Goal: Book appointment/travel/reservation

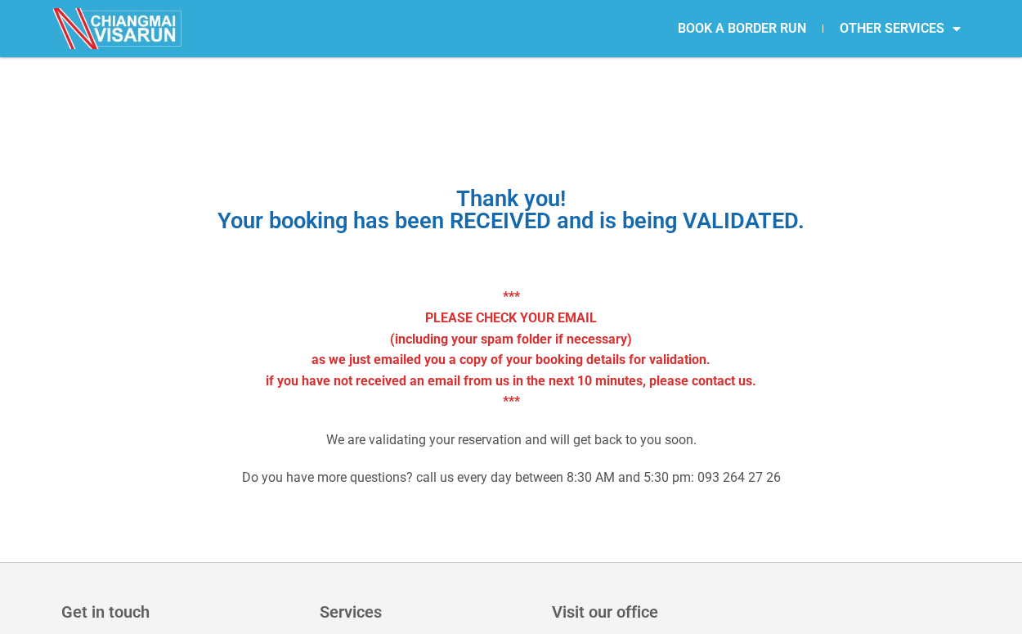
click at [739, 34] on link "BOOK A BORDER RUN" at bounding box center [741, 29] width 161 height 38
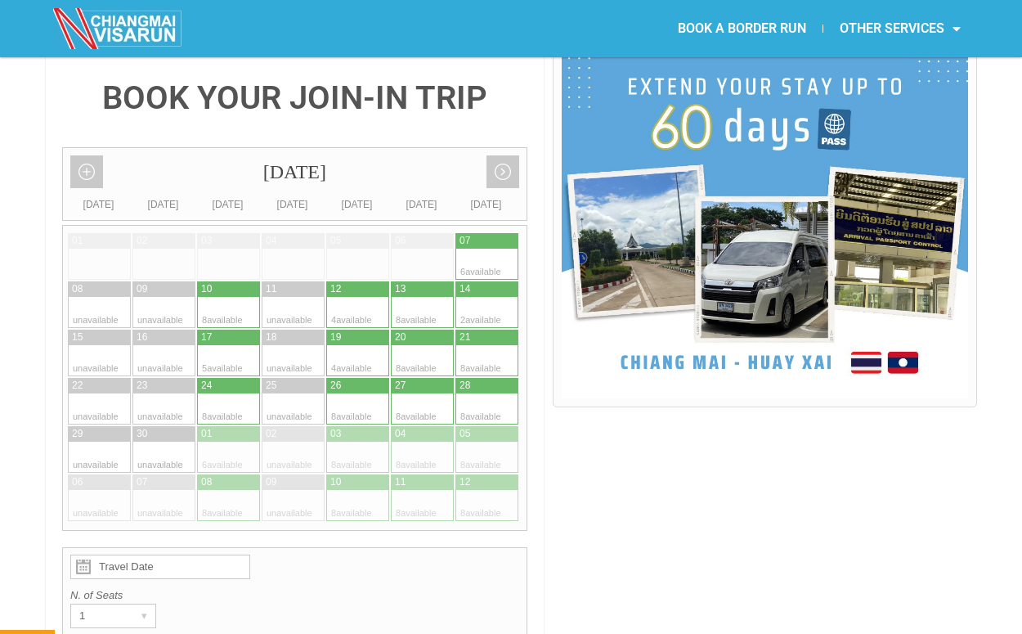
scroll to position [395, 0]
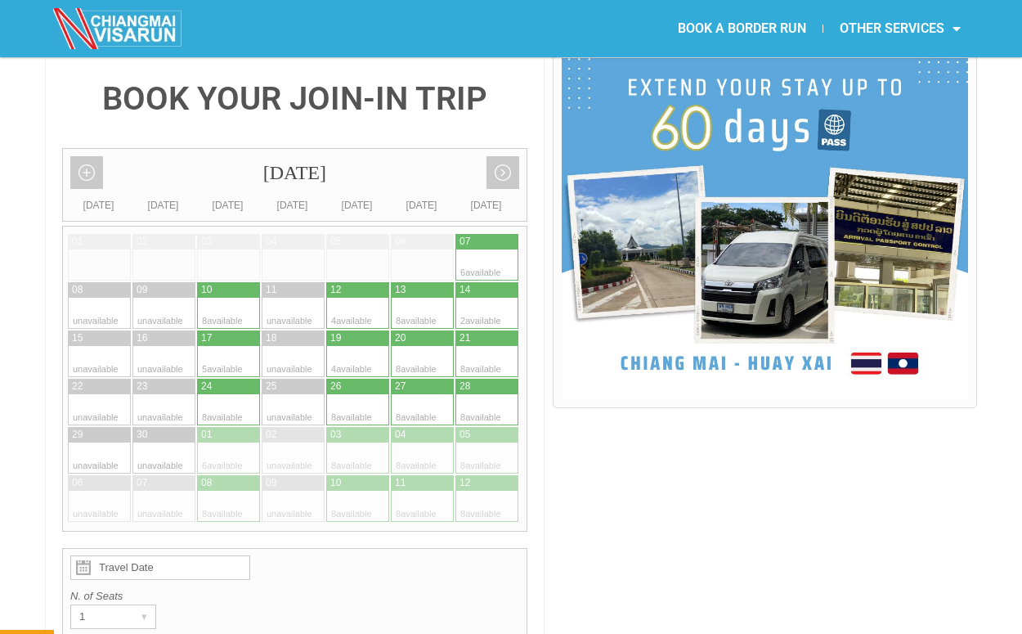
click at [497, 249] on div at bounding box center [503, 264] width 32 height 31
type input "[DATE]"
radio input "true"
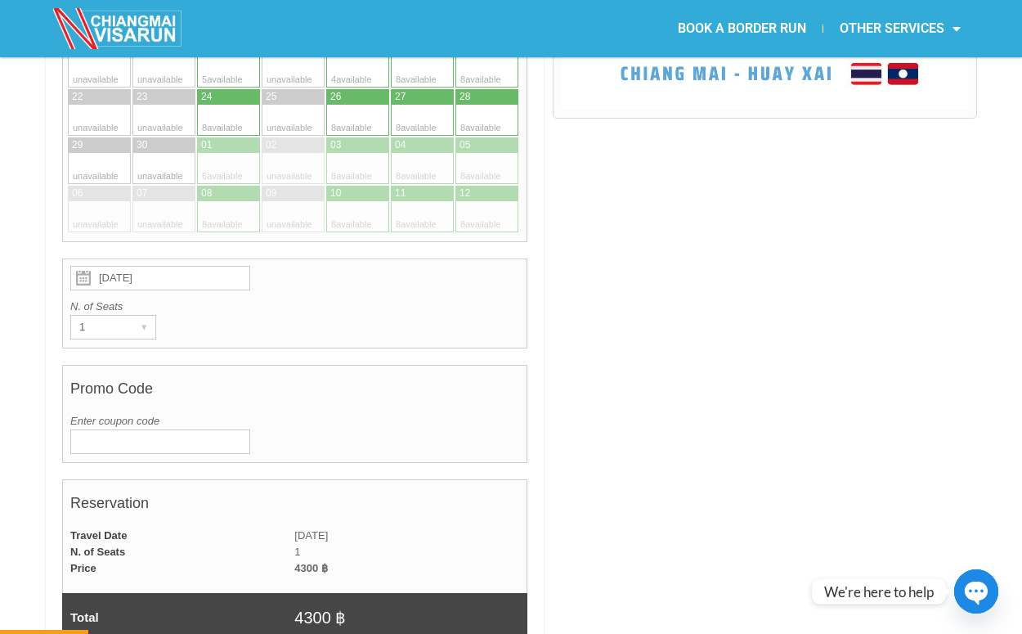
scroll to position [166, 0]
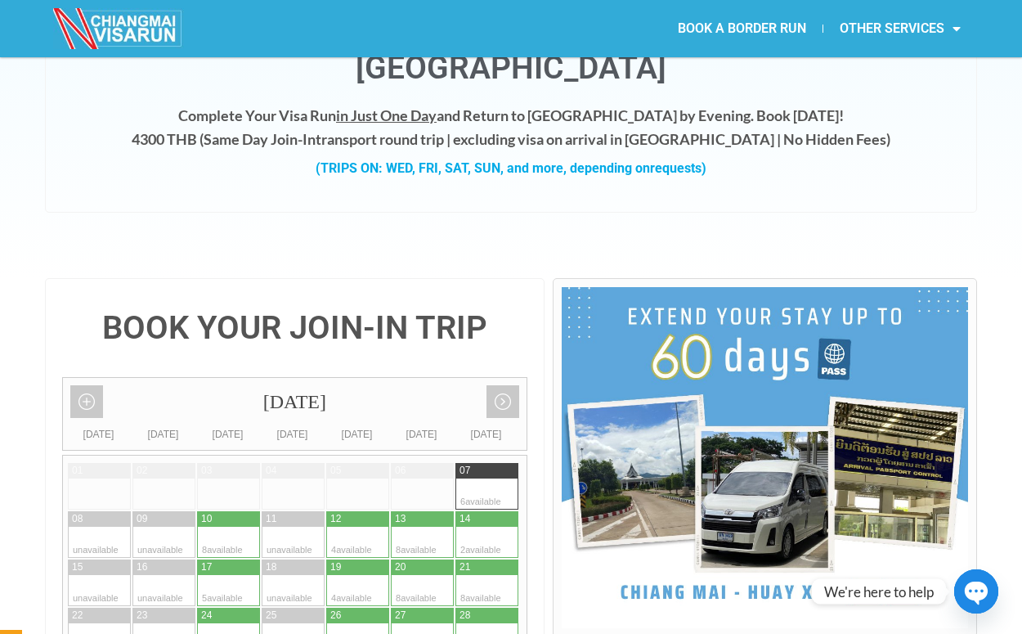
click at [216, 511] on div at bounding box center [213, 519] width 33 height 16
type input "[DATE]"
radio input "true"
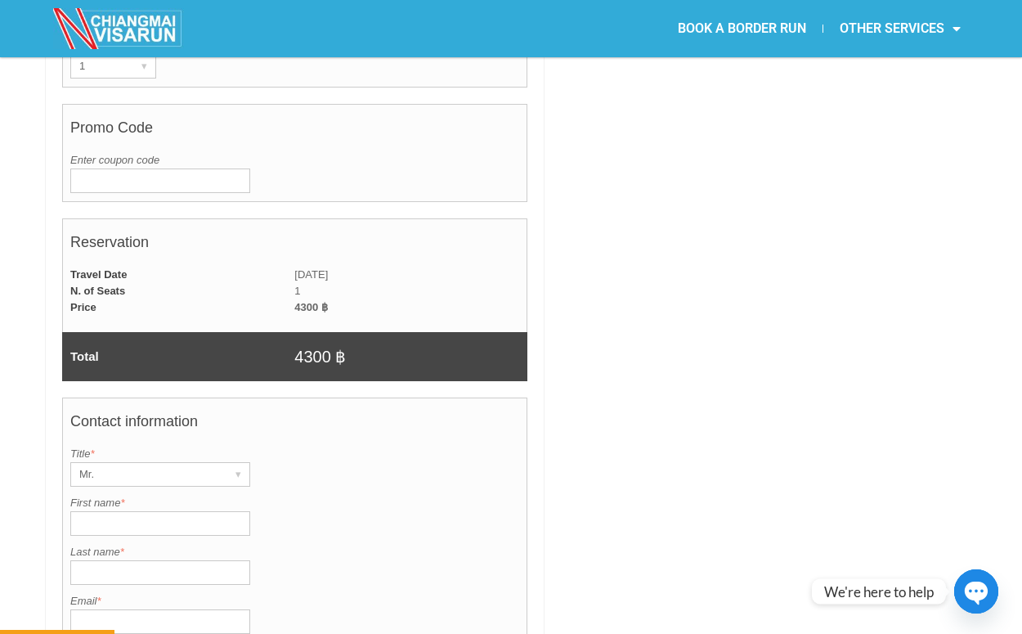
scroll to position [1003, 0]
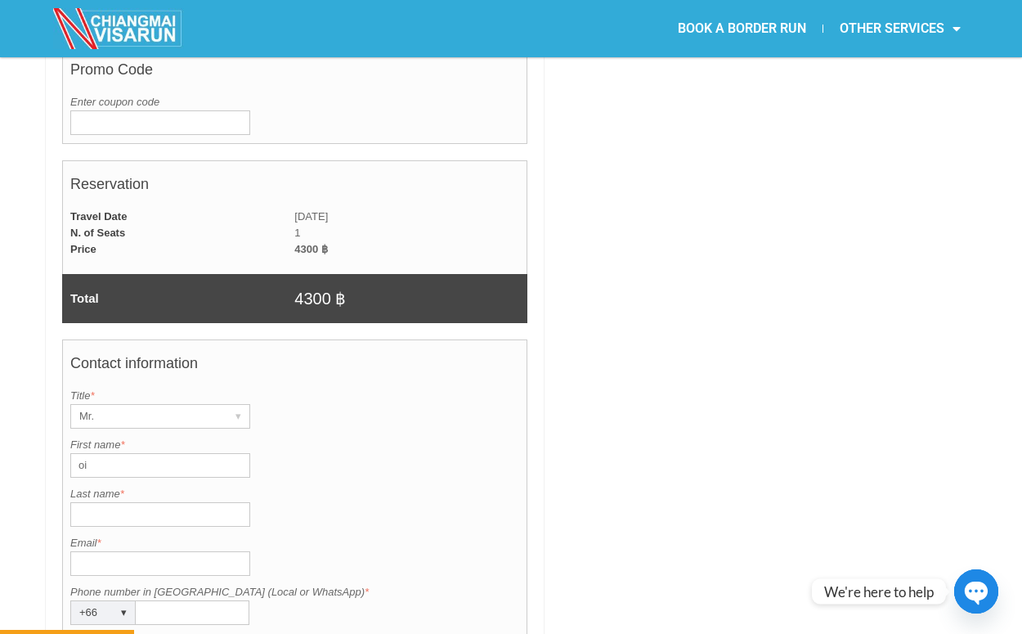
type input "o"
type input "[PERSON_NAME]"
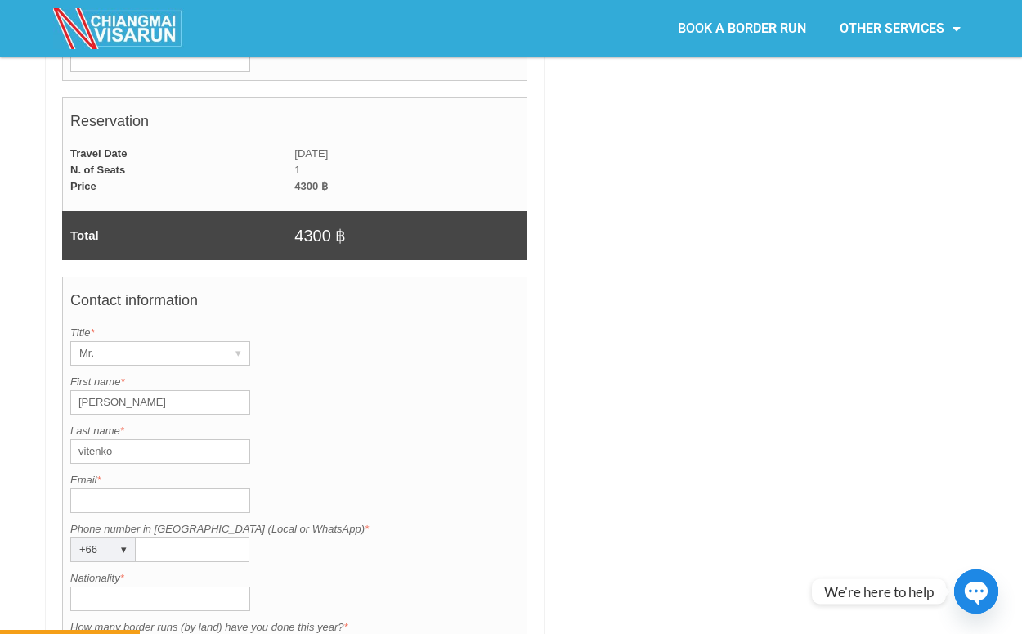
scroll to position [1084, 0]
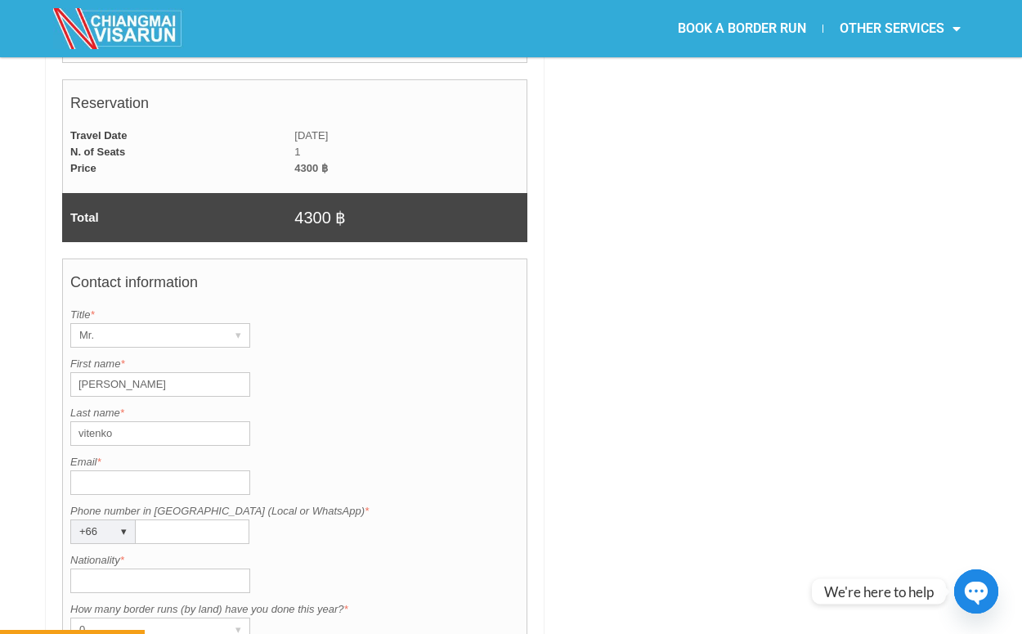
type input "vitenko"
type input "slovami@"
type input "[EMAIL_ADDRESS][DOMAIN_NAME]"
type input "946967031"
click at [122, 568] on input "Nationality *" at bounding box center [160, 580] width 180 height 25
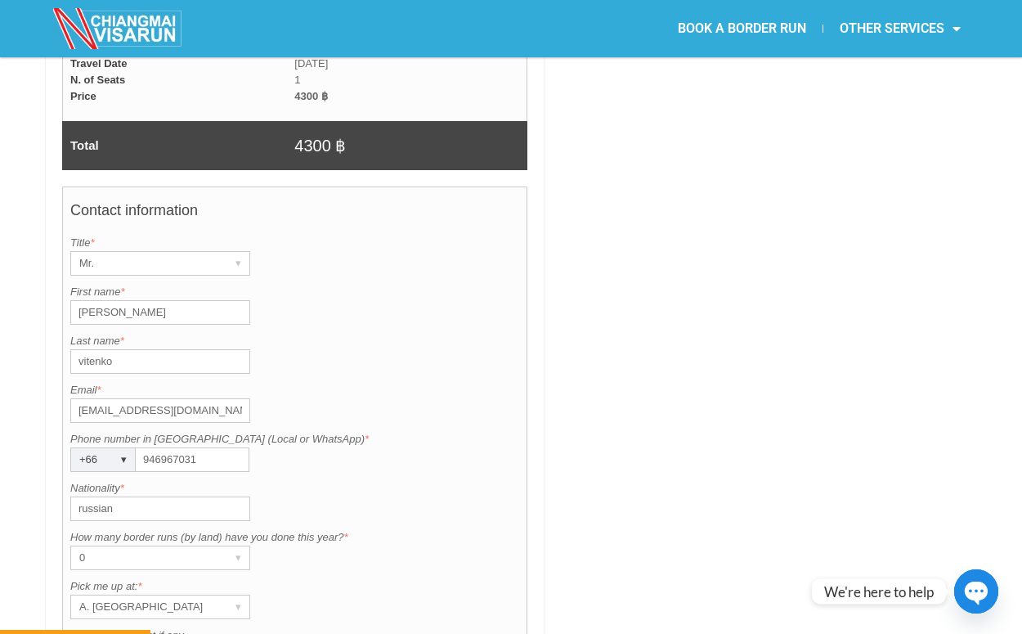
scroll to position [1194, 0]
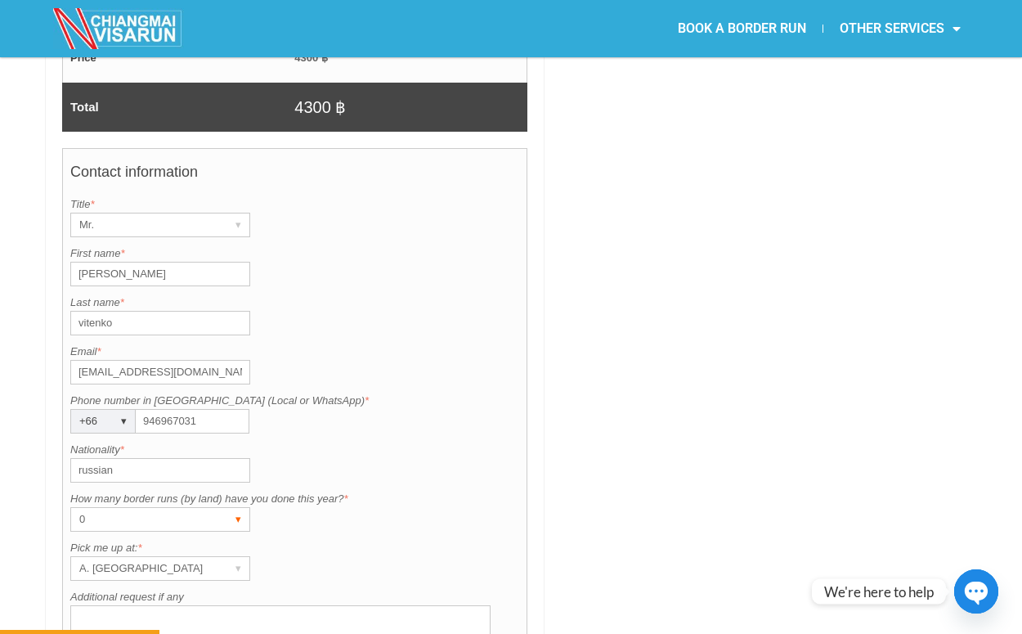
type input "russian"
click at [181, 508] on div "0" at bounding box center [144, 519] width 147 height 23
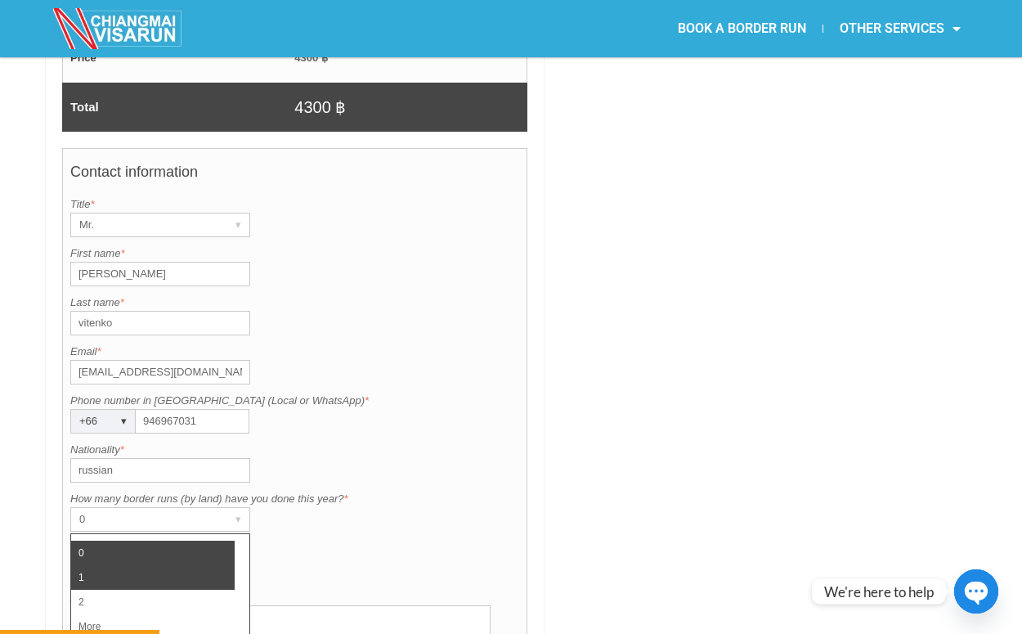
click at [133, 565] on li "1" at bounding box center [152, 577] width 163 height 25
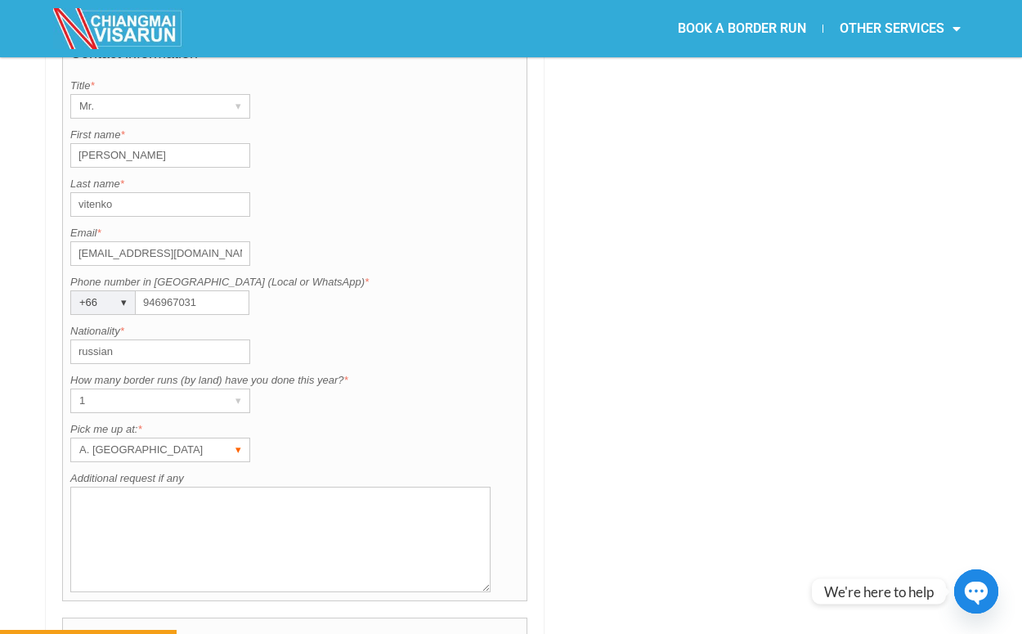
scroll to position [1321, 0]
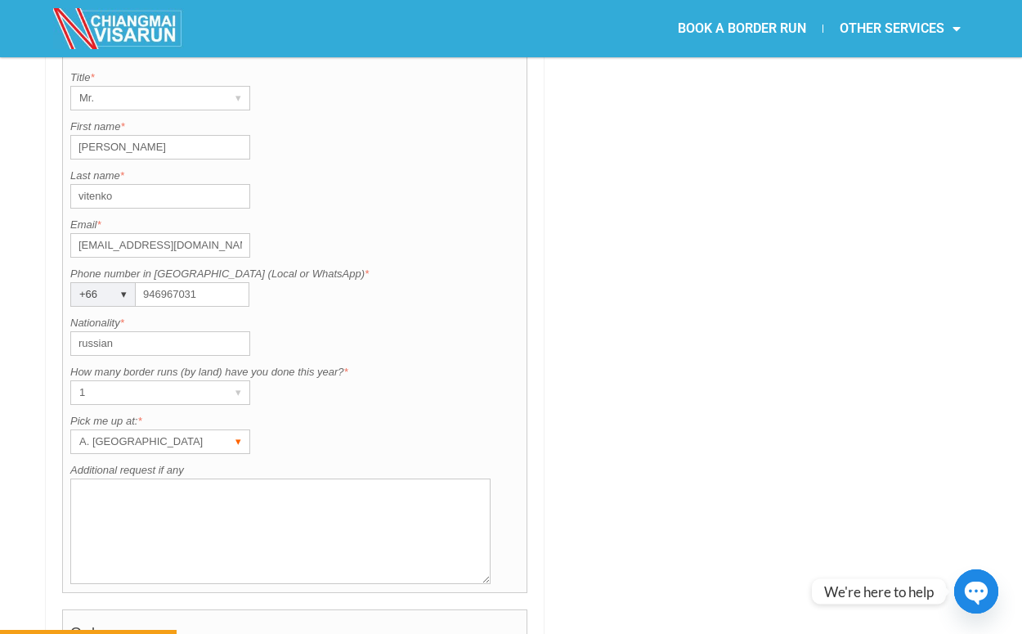
click at [243, 430] on div "▾" at bounding box center [237, 441] width 23 height 23
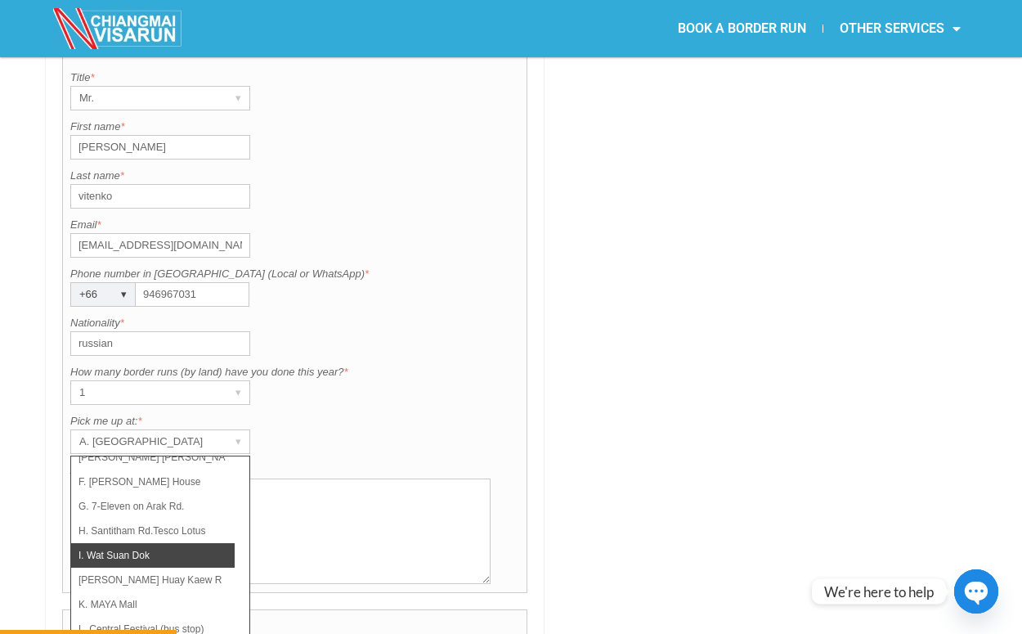
scroll to position [1337, 0]
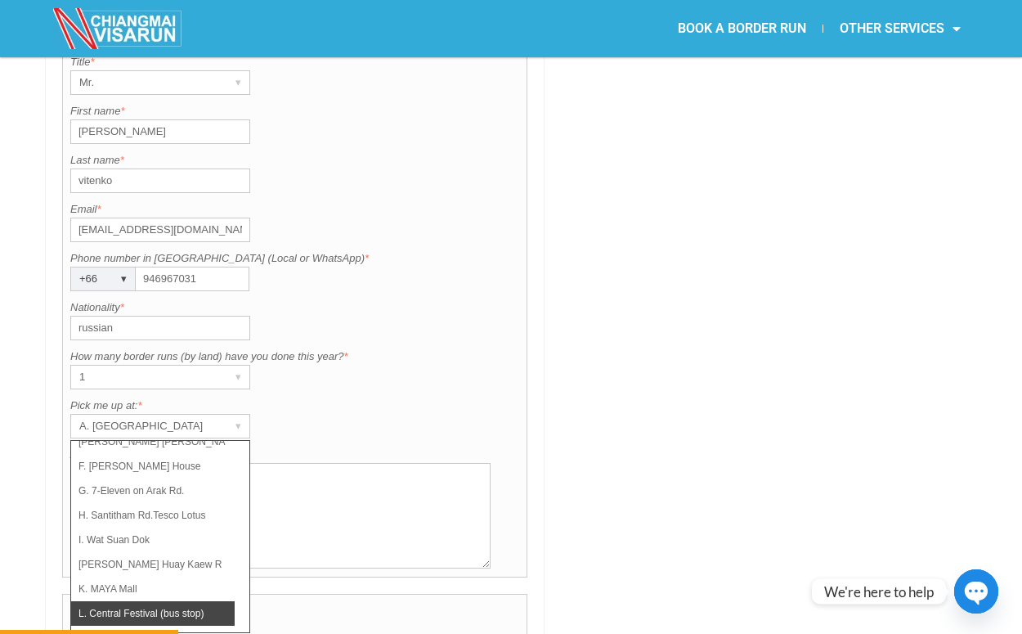
click at [180, 601] on li "L. Central Festival (bus stop)" at bounding box center [152, 613] width 163 height 25
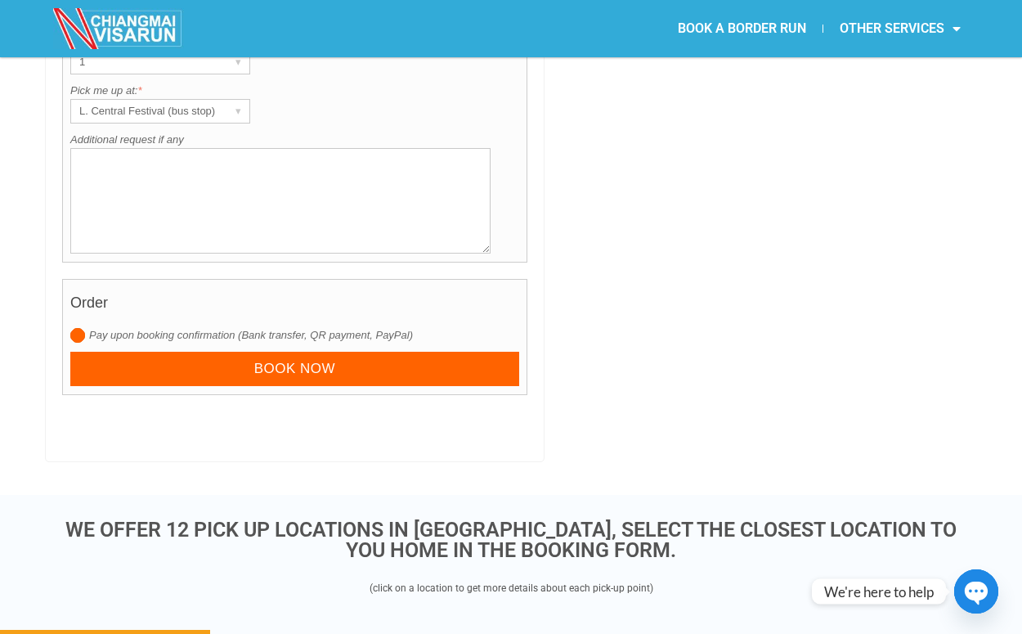
scroll to position [1856, 0]
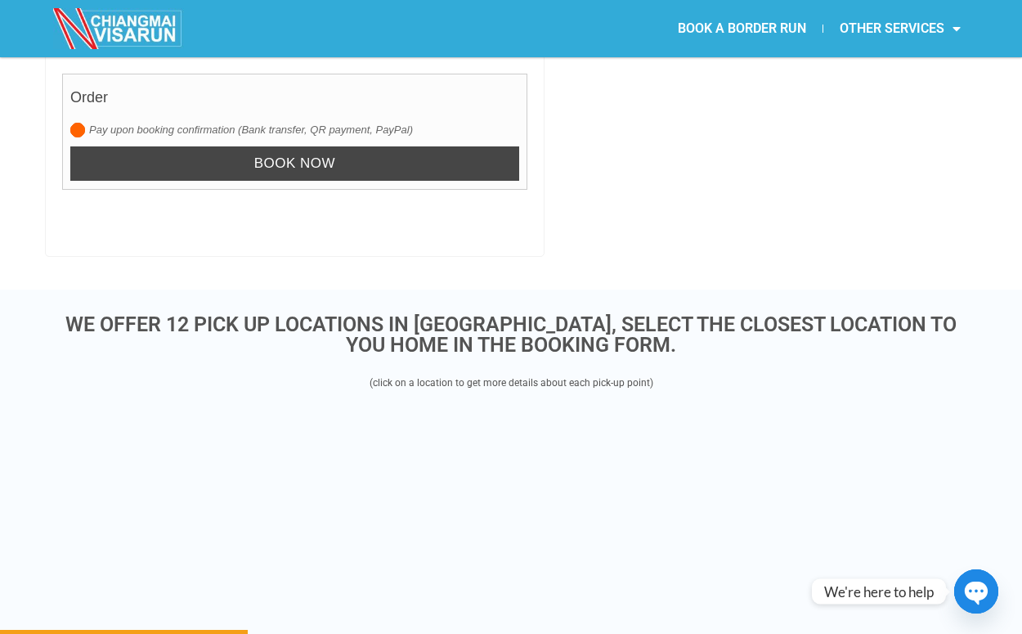
click at [321, 146] on input "Book now" at bounding box center [294, 163] width 449 height 35
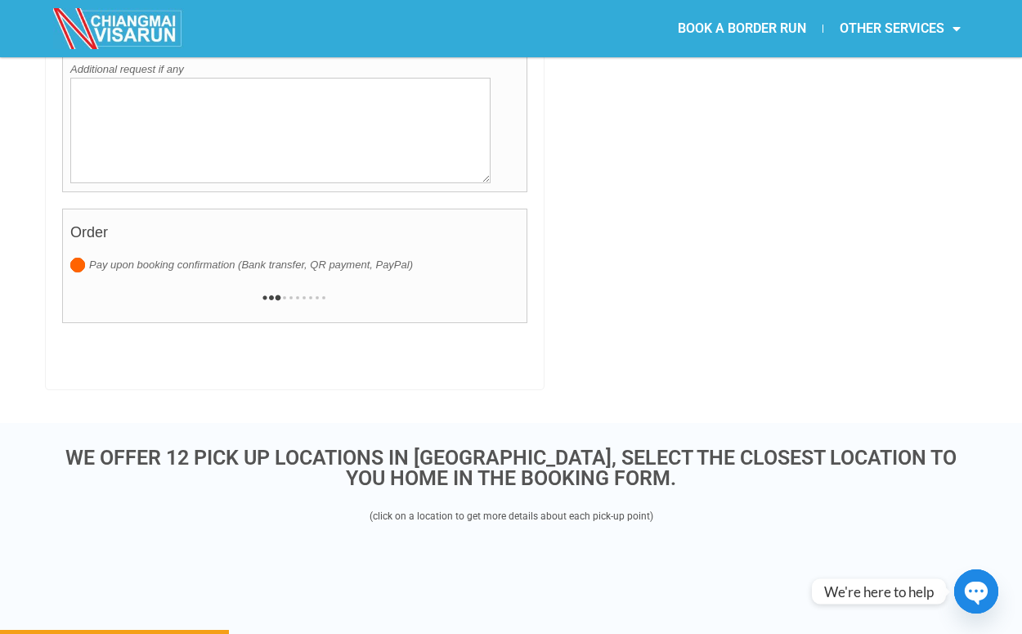
scroll to position [1564, 0]
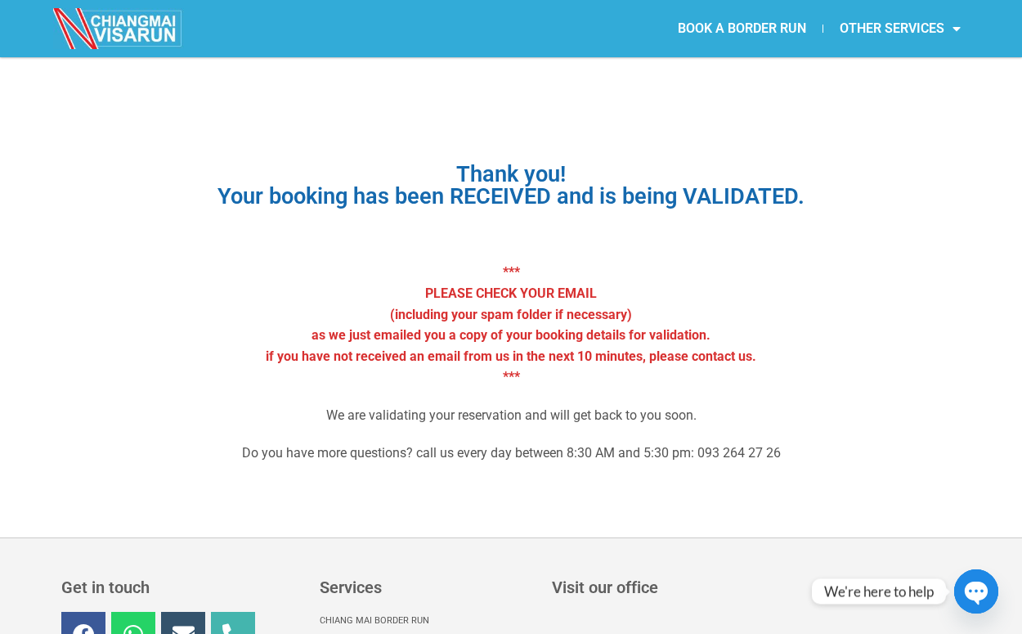
click at [316, 222] on div "Thank you! Your booking has been RECEIVED and is being VALIDATED. *** PLEASE CH…" at bounding box center [511, 314] width 858 height 350
